Goal: Task Accomplishment & Management: Use online tool/utility

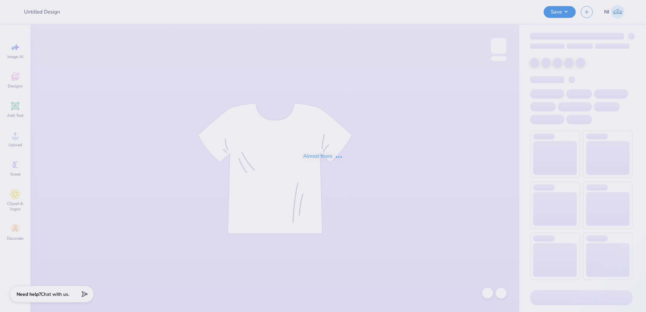
type input "[GEOGRAPHIC_DATA][US_STATE] : [PERSON_NAME]"
type input "50"
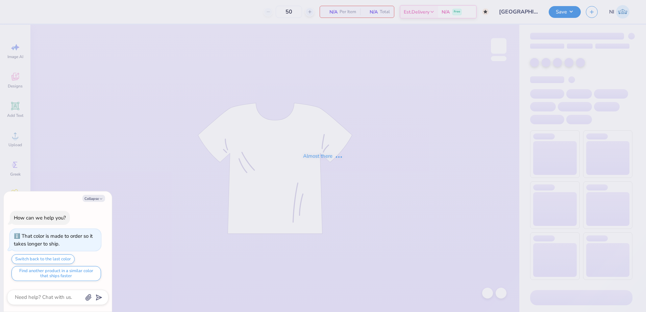
click at [613, 57] on div "Almost there" at bounding box center [323, 156] width 646 height 312
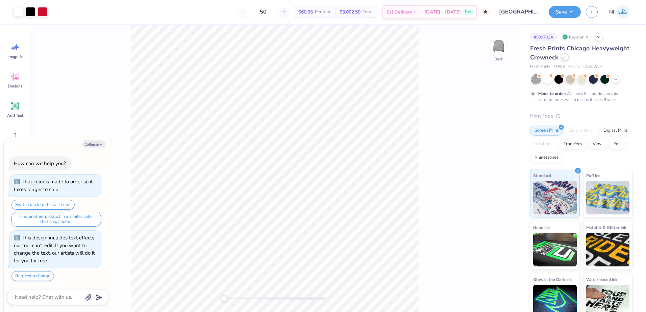
click at [568, 56] on div at bounding box center [564, 56] width 7 height 7
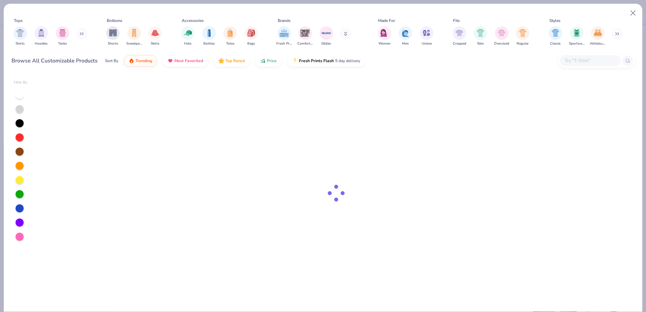
type textarea "x"
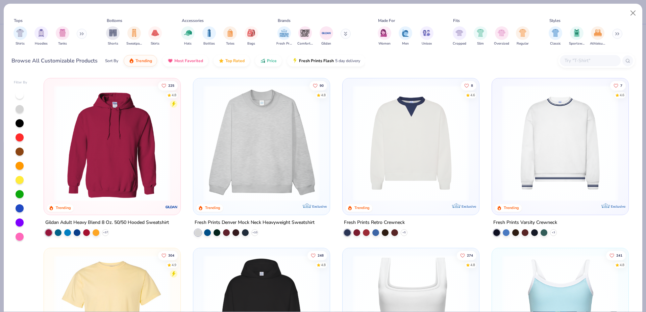
click at [577, 63] on input "text" at bounding box center [590, 61] width 52 height 8
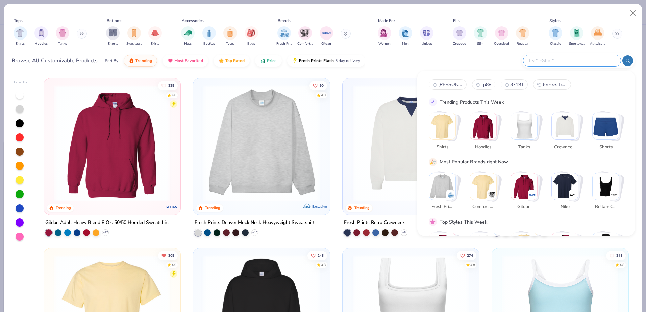
paste input "[URL][DOMAIN_NAME]"
type input "[URL][DOMAIN_NAME]"
paste input "Adult Heavy Blend™ Adult 50/50 Open-Bottom Sweatpant"
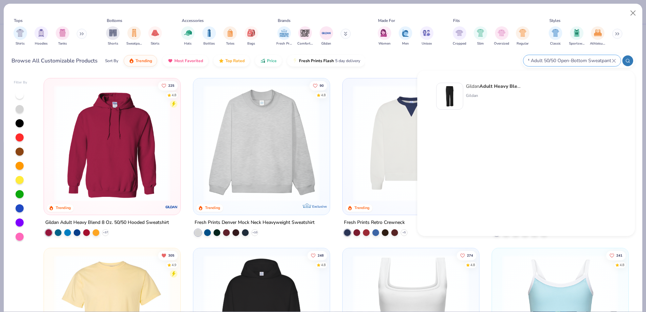
type input "Adult Heavy Blend™ Adult 50/50 Open-Bottom Sweatpant"
click at [451, 97] on img at bounding box center [449, 96] width 21 height 21
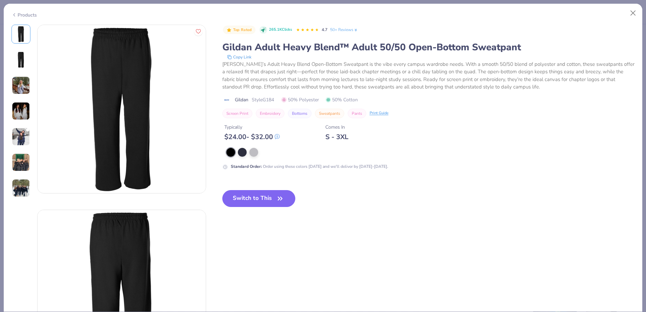
drag, startPoint x: 275, startPoint y: 197, endPoint x: 324, endPoint y: 1, distance: 202.3
click at [275, 198] on button "Switch to This" at bounding box center [258, 198] width 73 height 17
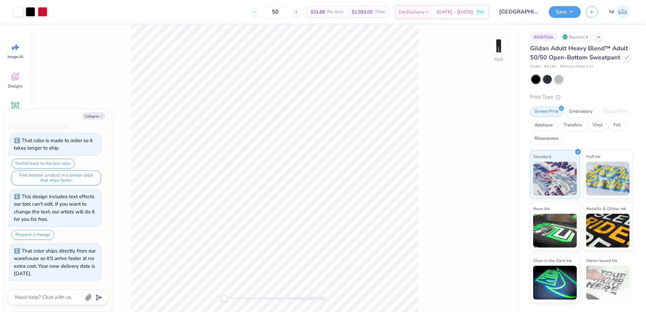
click at [559, 79] on div at bounding box center [558, 79] width 9 height 9
type textarea "x"
